Goal: Use online tool/utility: Use online tool/utility

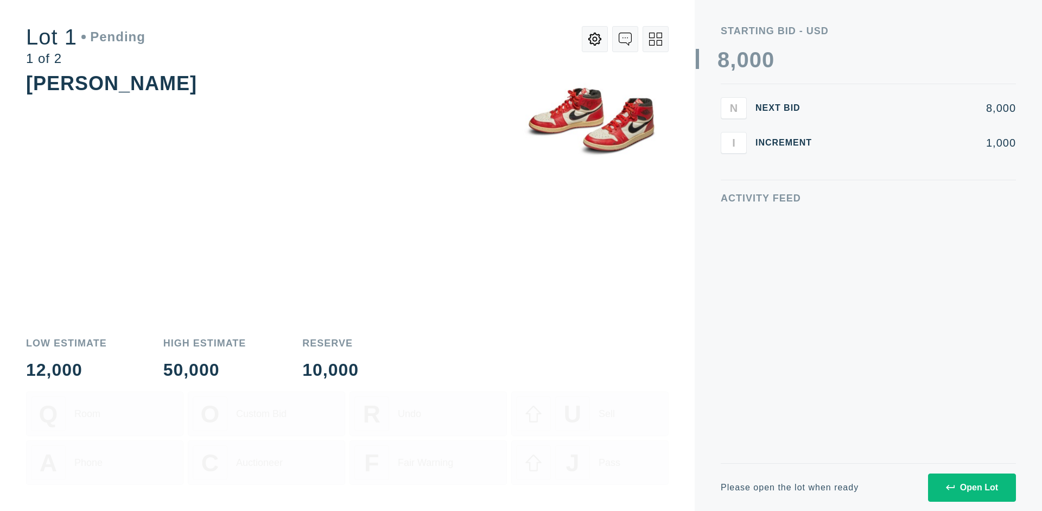
click at [972, 487] on div "Open Lot" at bounding box center [972, 488] width 52 height 10
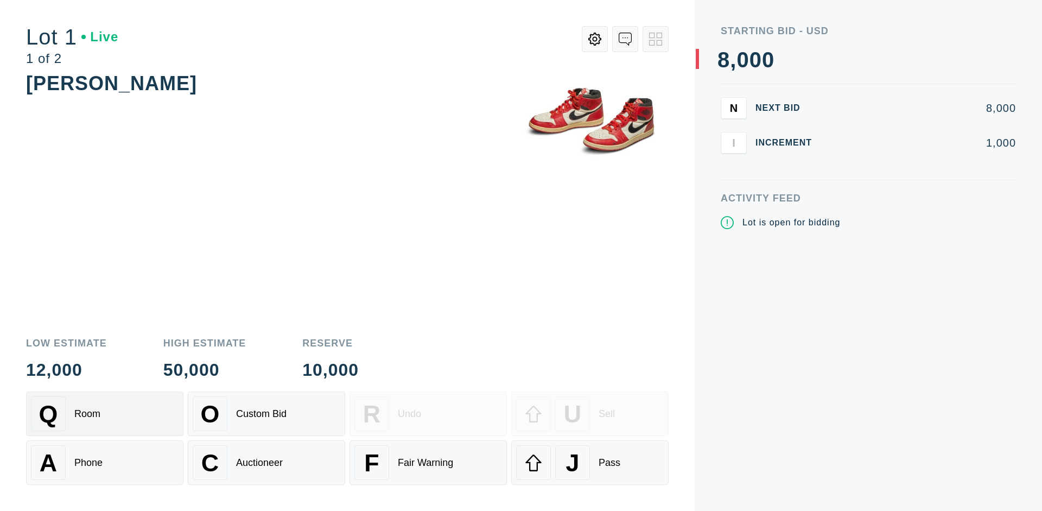
click at [105, 414] on div "Q Room" at bounding box center [105, 413] width 148 height 35
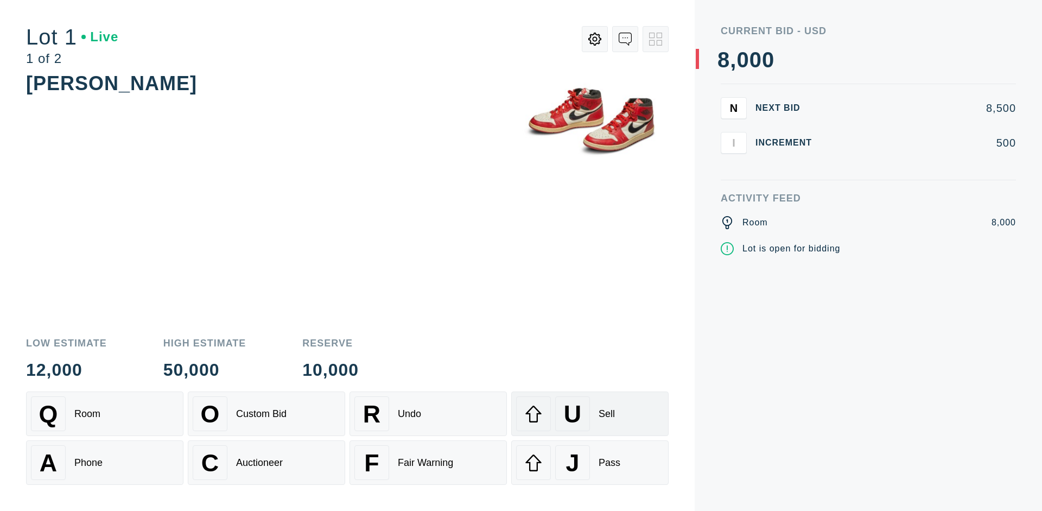
click at [590, 414] on div "U Sell" at bounding box center [590, 413] width 148 height 35
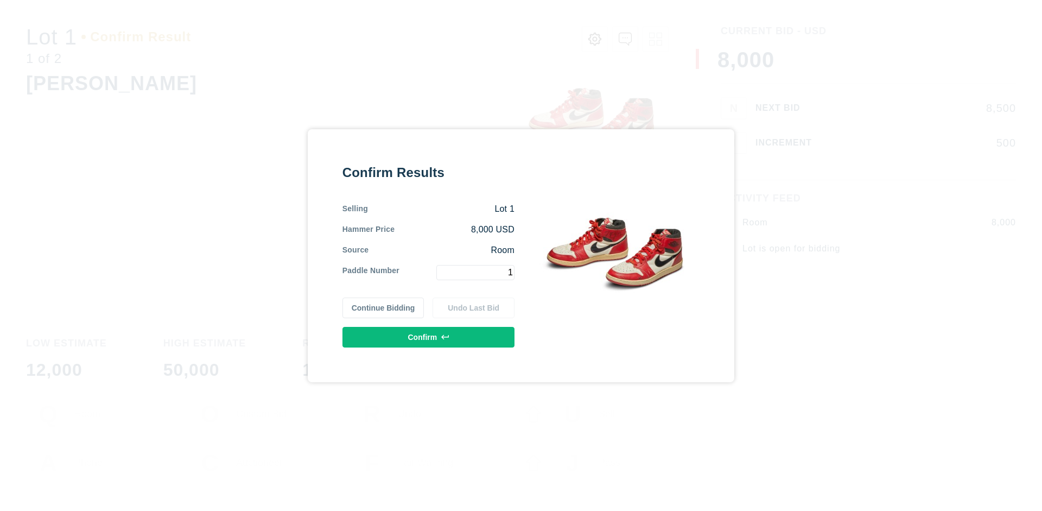
type input "1"
click at [429, 337] on button "Confirm" at bounding box center [429, 337] width 172 height 21
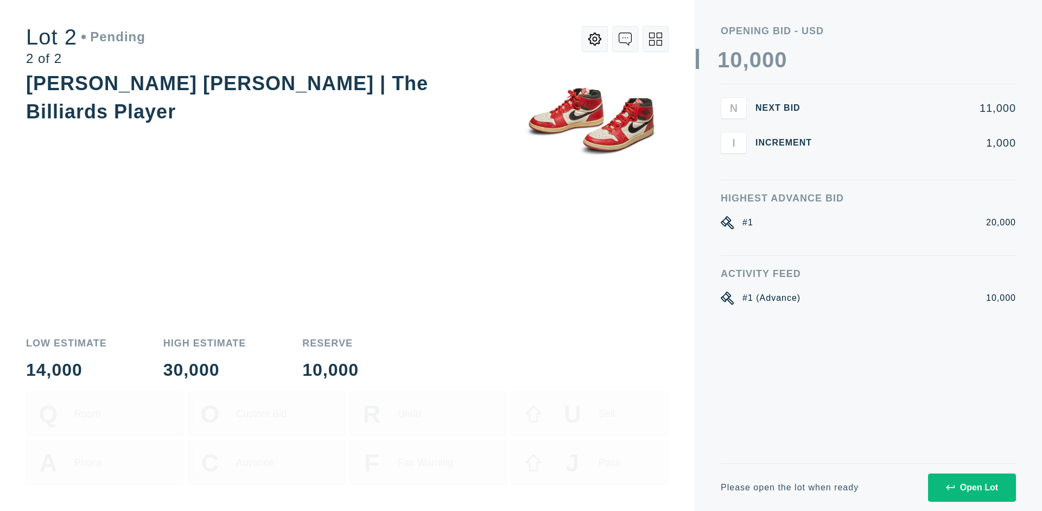
click at [972, 487] on div "Open Lot" at bounding box center [972, 488] width 52 height 10
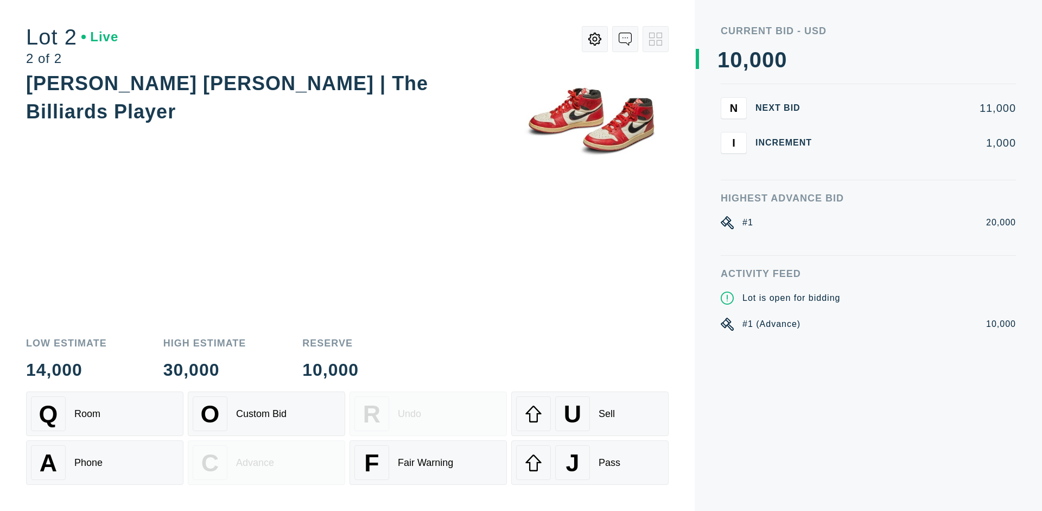
click at [105, 462] on div "A Phone" at bounding box center [105, 462] width 148 height 35
